Goal: Navigation & Orientation: Find specific page/section

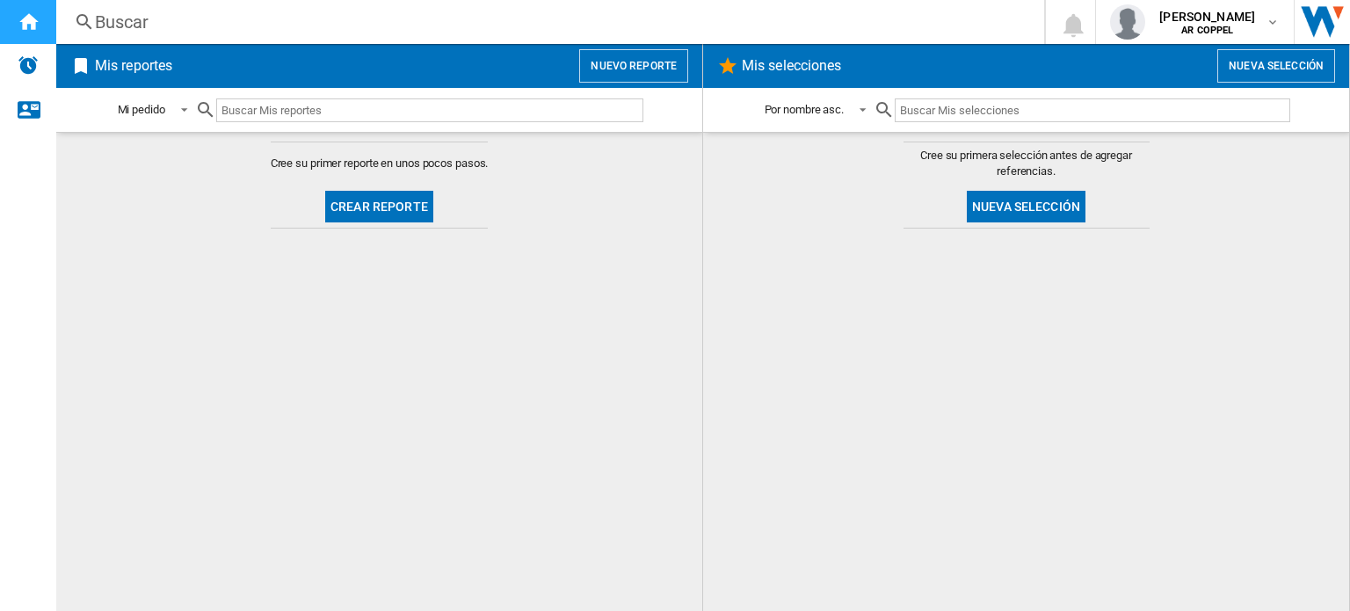
click at [31, 39] on div "Inicio" at bounding box center [28, 22] width 56 height 44
click at [156, 101] on md-select-value "Mi pedido" at bounding box center [155, 110] width 79 height 41
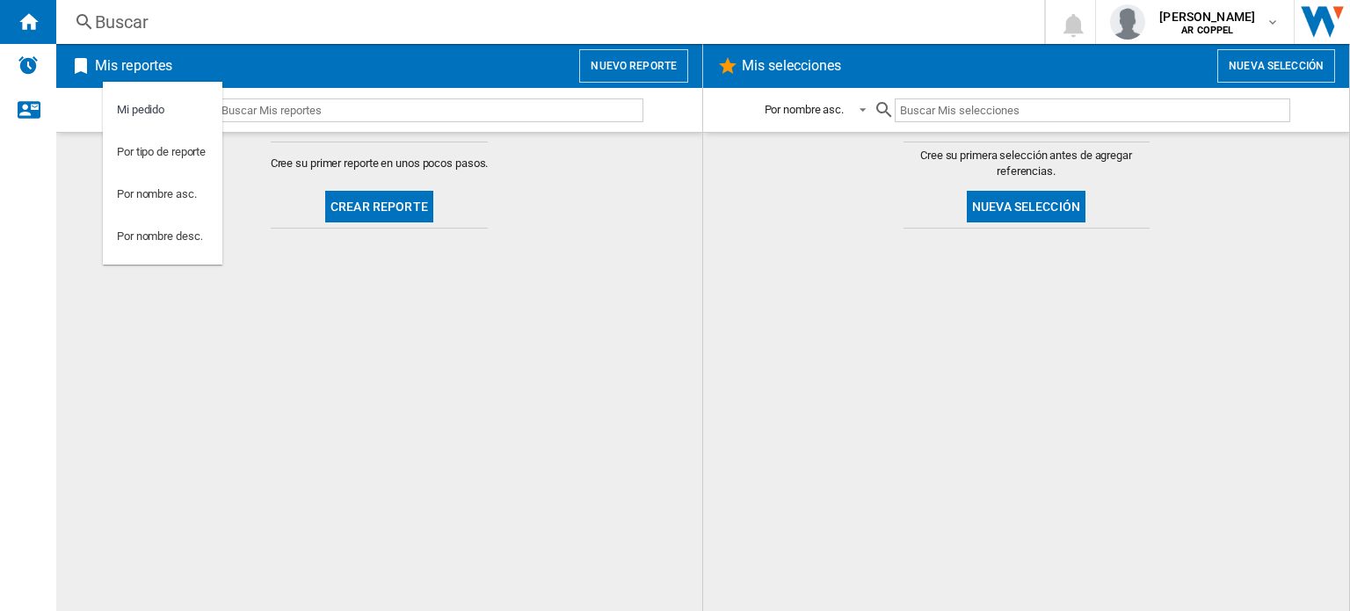
click at [308, 263] on md-backdrop at bounding box center [675, 305] width 1350 height 611
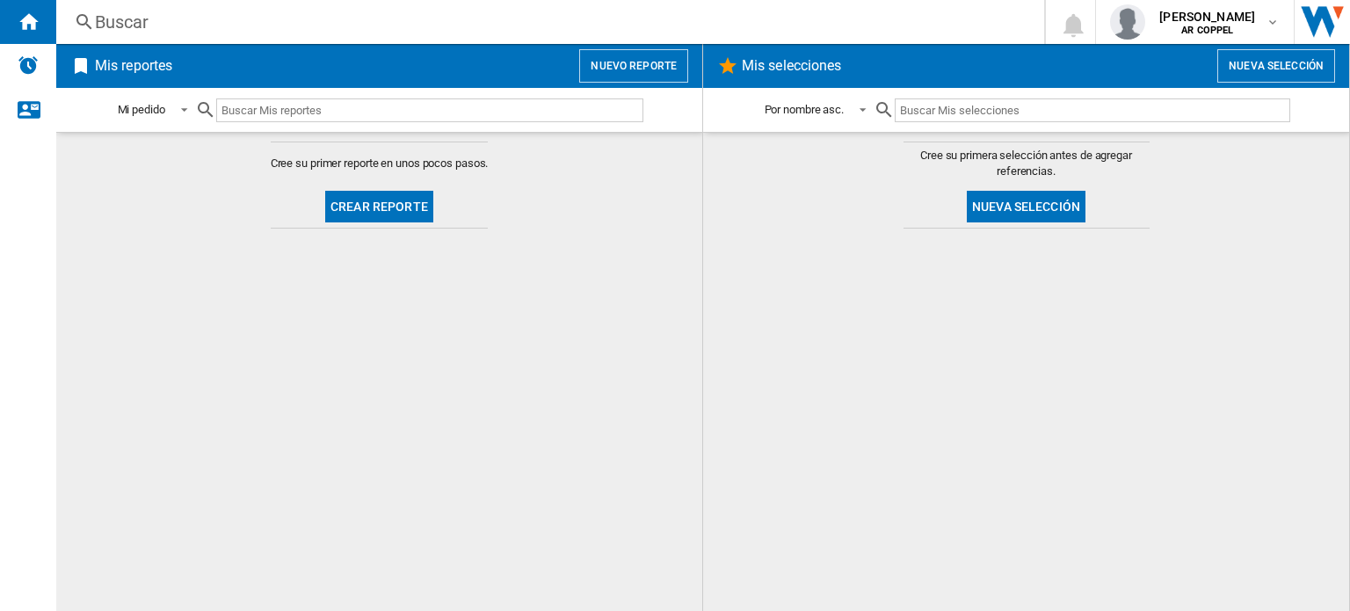
click at [691, 226] on md-content "Cree su primer reporte en unos pocos pasos. Crear reporte" at bounding box center [379, 371] width 646 height 479
click at [141, 434] on md-content "Cree su primer reporte en unos pocos pasos. Crear reporte" at bounding box center [379, 371] width 646 height 479
click at [1234, 23] on span "[PERSON_NAME]" at bounding box center [1207, 17] width 96 height 18
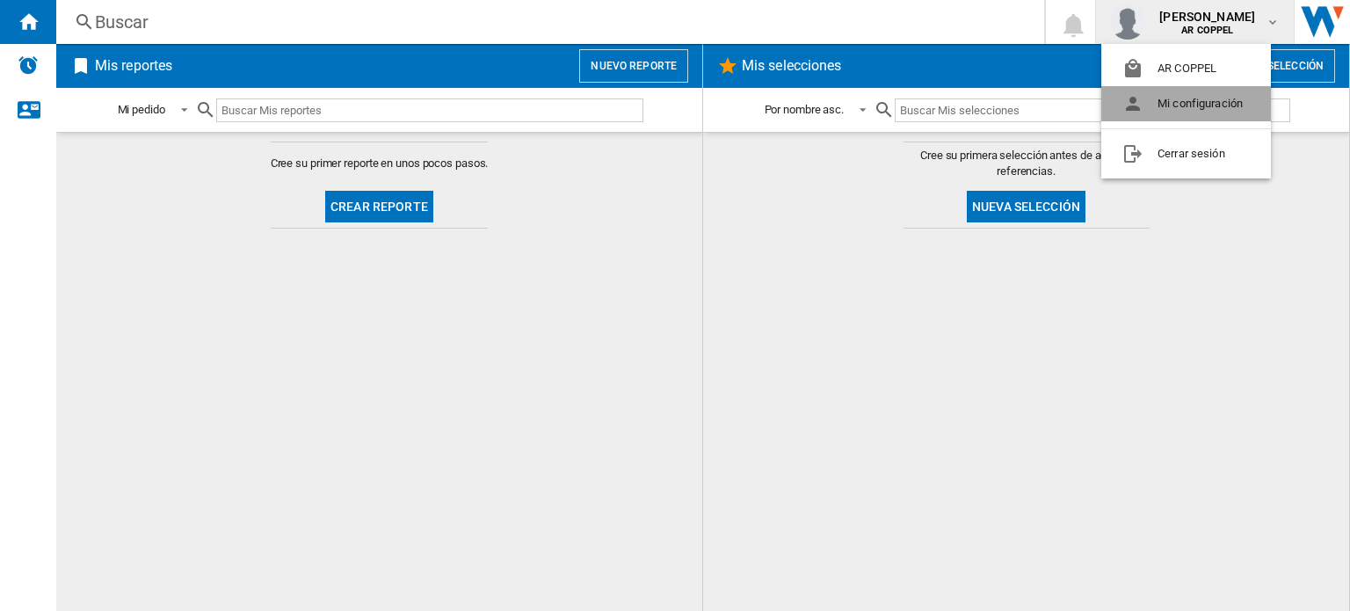
click at [1195, 98] on button "Mi configuración" at bounding box center [1186, 103] width 170 height 35
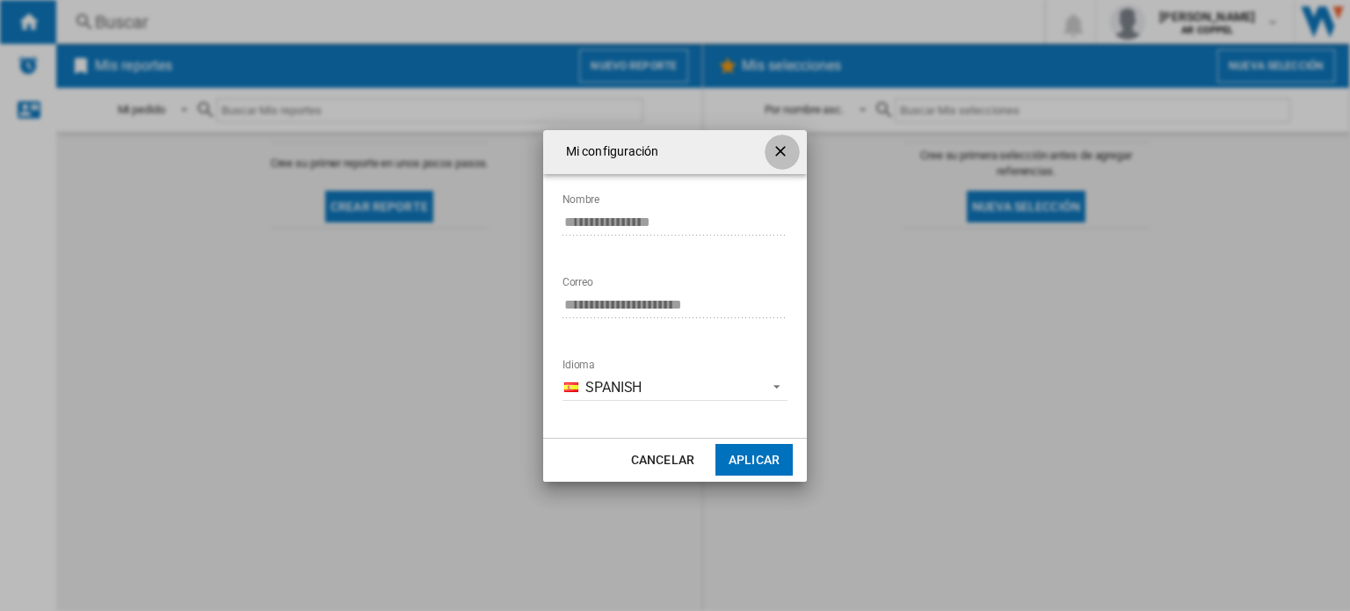
click at [788, 147] on ng-md-icon "getI18NText('BUTTONS.CLOSE_DIALOG')" at bounding box center [782, 152] width 21 height 21
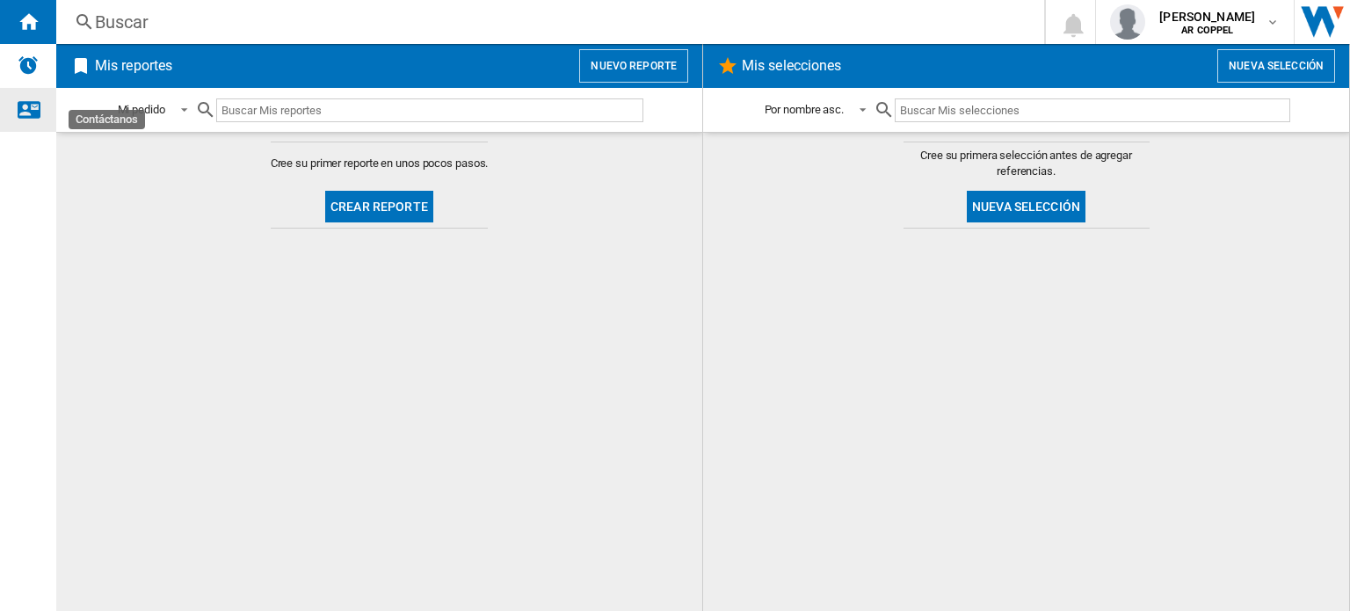
click at [28, 113] on ng-md-icon "Contáctanos" at bounding box center [28, 108] width 21 height 21
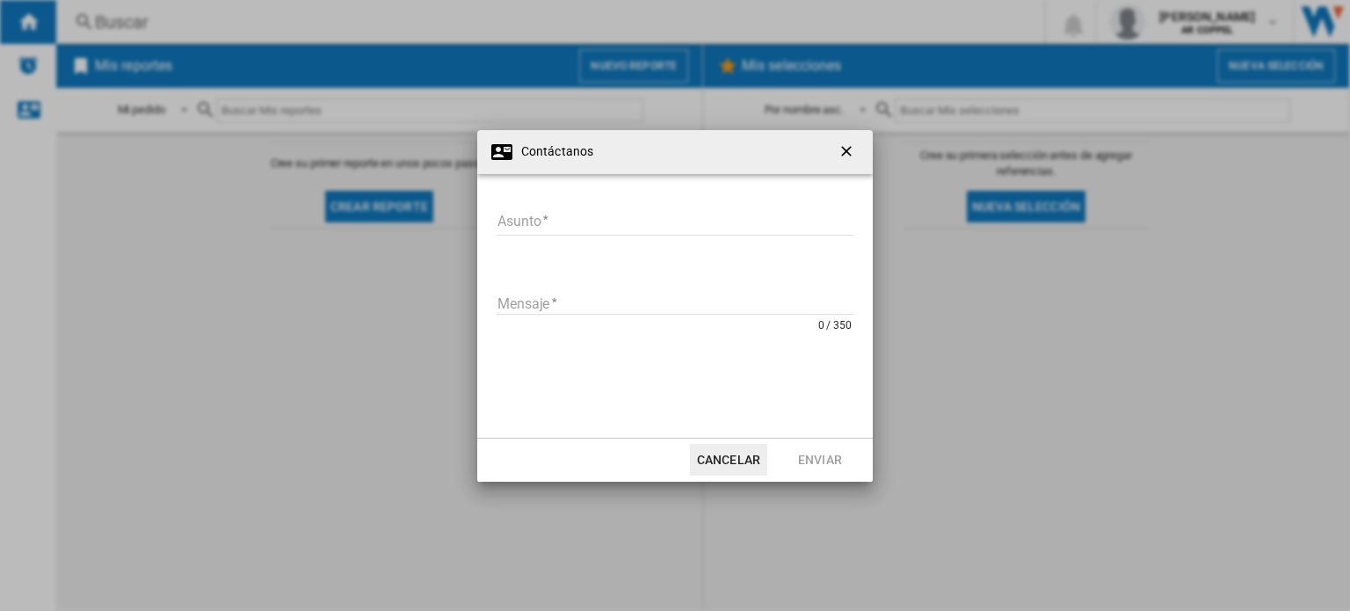
click at [21, 81] on div "Contáctanos [GEOGRAPHIC_DATA] Asunto requerido Mensaje 0 / 350 Mensaje requerid…" at bounding box center [675, 305] width 1350 height 611
click at [846, 142] on ng-md-icon "getI18NText('BUTTONS.CLOSE_DIALOG')" at bounding box center [848, 152] width 21 height 21
